Goal: Check status: Check status

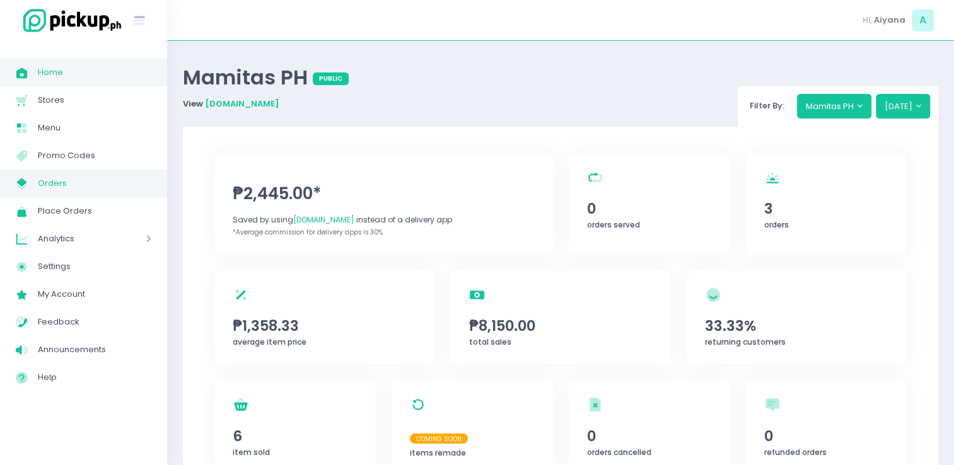
click at [30, 188] on span "My Store Created with Sketch." at bounding box center [27, 183] width 22 height 16
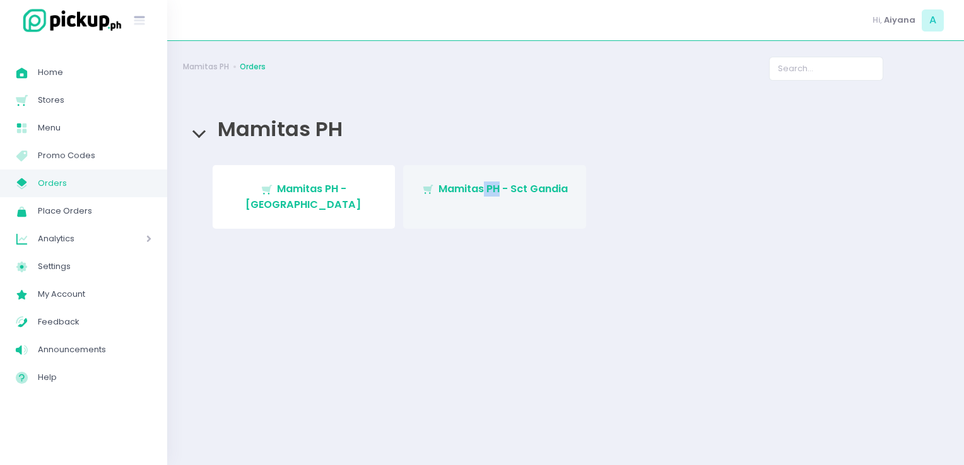
drag, startPoint x: 500, startPoint y: 217, endPoint x: 482, endPoint y: 184, distance: 37.8
click at [482, 184] on div "Stockholm-icons / Shopping / Cart1 Created with Sketch. Mamitas PH - [GEOGRAPHI…" at bounding box center [565, 201] width 755 height 72
click at [482, 184] on span "Mamitas PH - Sct Gandia" at bounding box center [502, 189] width 129 height 15
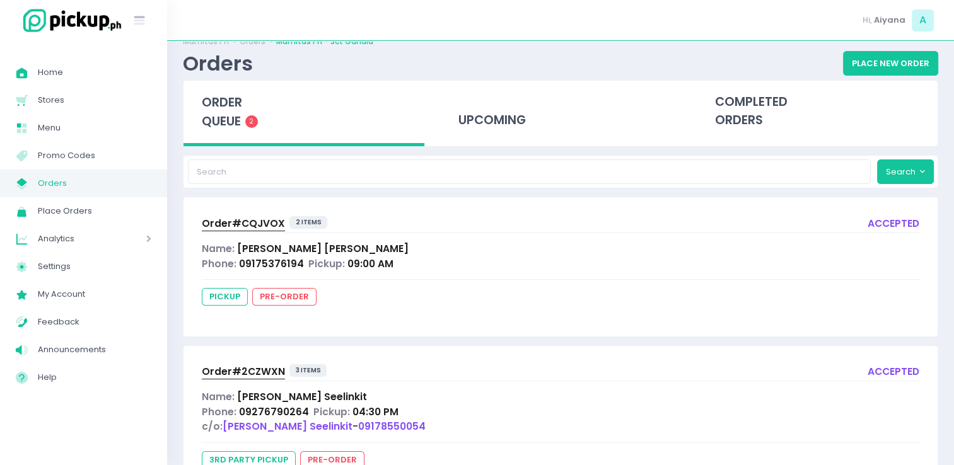
scroll to position [81, 0]
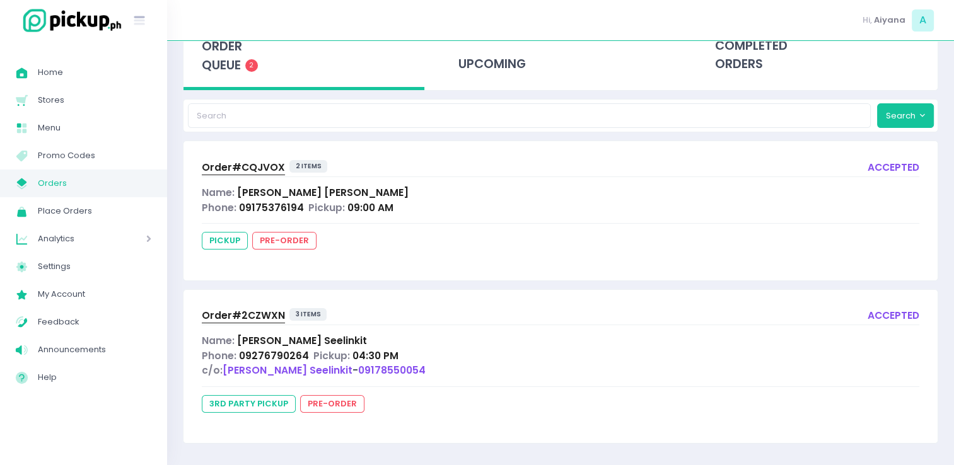
click at [66, 193] on link "My Store Created with Sketch. Orders" at bounding box center [83, 184] width 167 height 28
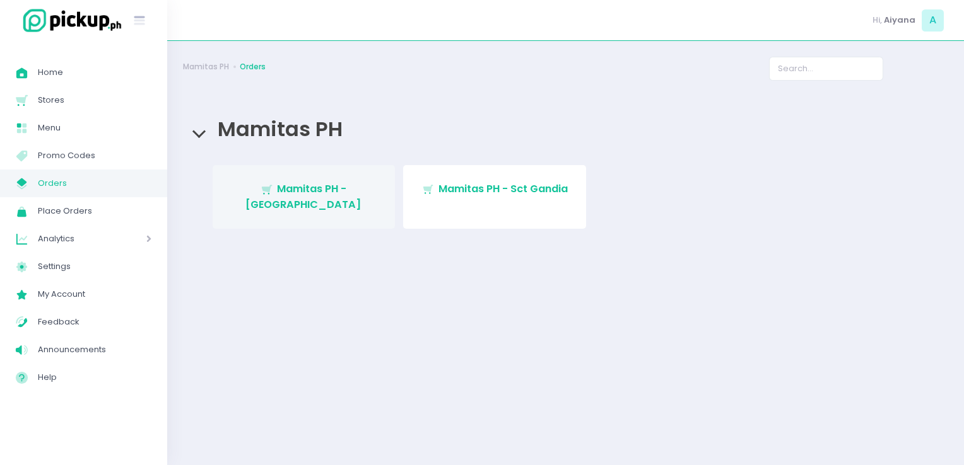
click at [317, 213] on link "Stockholm-icons / Shopping / Cart1 Created with Sketch. Mamitas PH - [GEOGRAPHI…" at bounding box center [304, 197] width 183 height 64
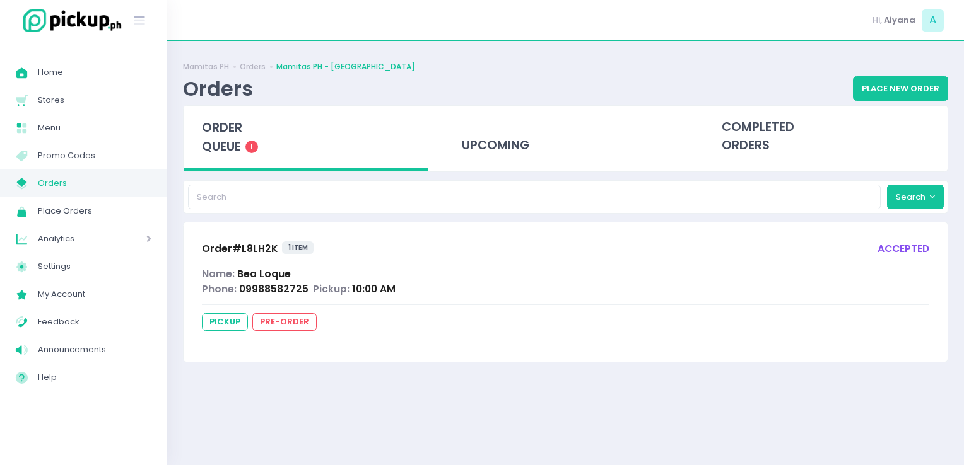
click at [230, 249] on span "Order# L8LH2K" at bounding box center [240, 248] width 76 height 13
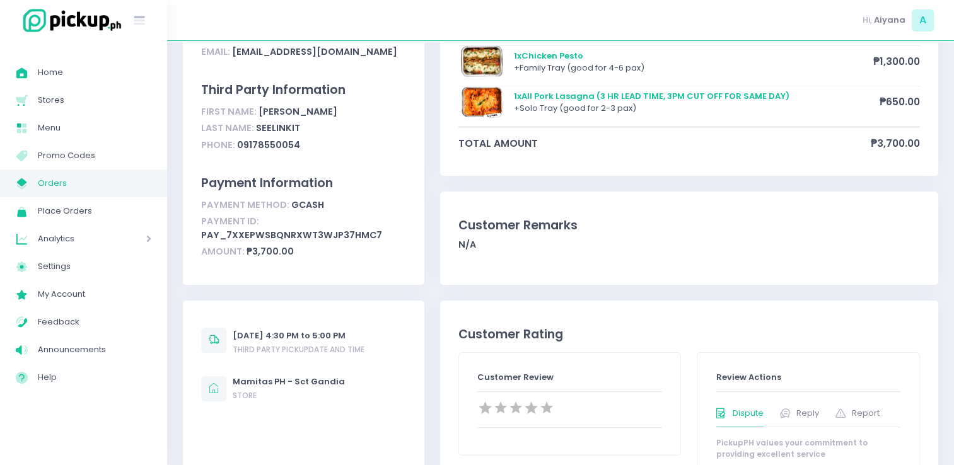
scroll to position [227, 0]
